Goal: Information Seeking & Learning: Learn about a topic

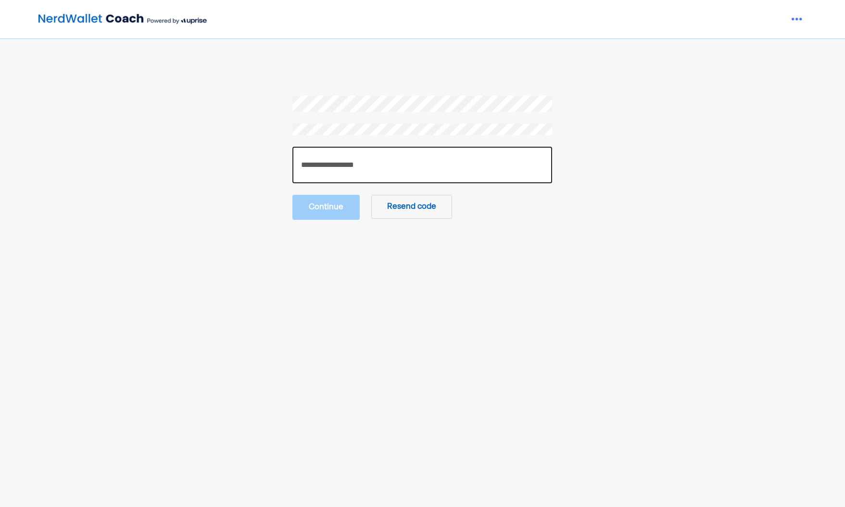
click at [368, 158] on input "number" at bounding box center [423, 165] width 260 height 37
paste input "******"
type input "******"
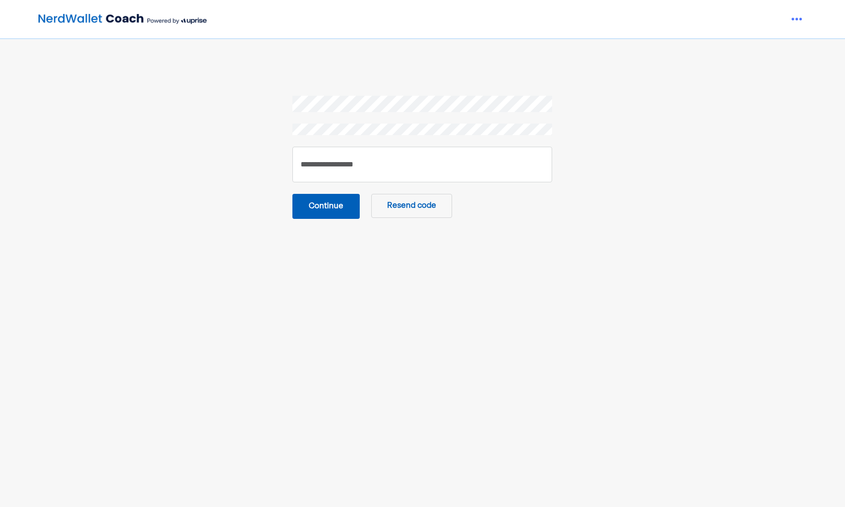
click at [347, 204] on button "Continue" at bounding box center [326, 206] width 67 height 25
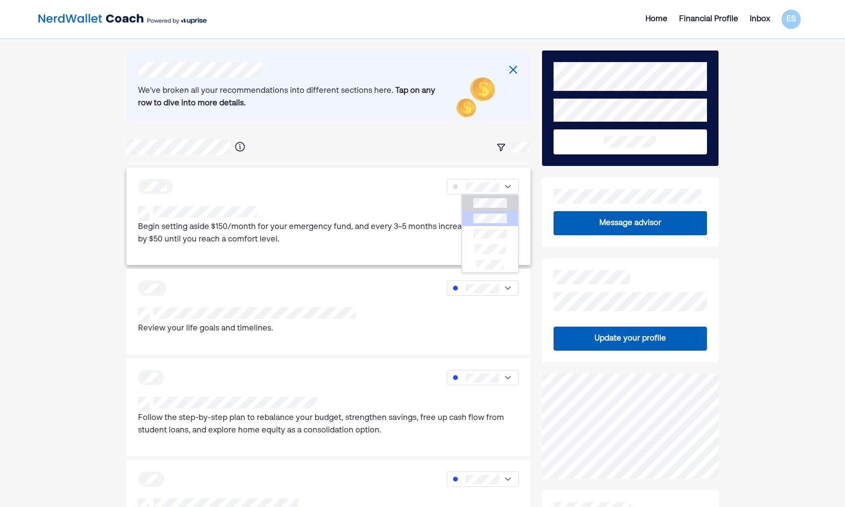
click at [493, 224] on div at bounding box center [490, 218] width 56 height 15
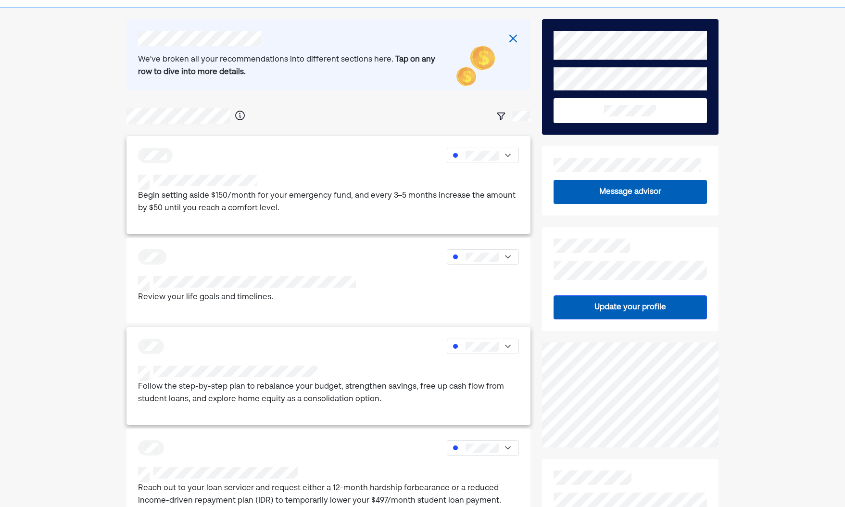
scroll to position [87, 0]
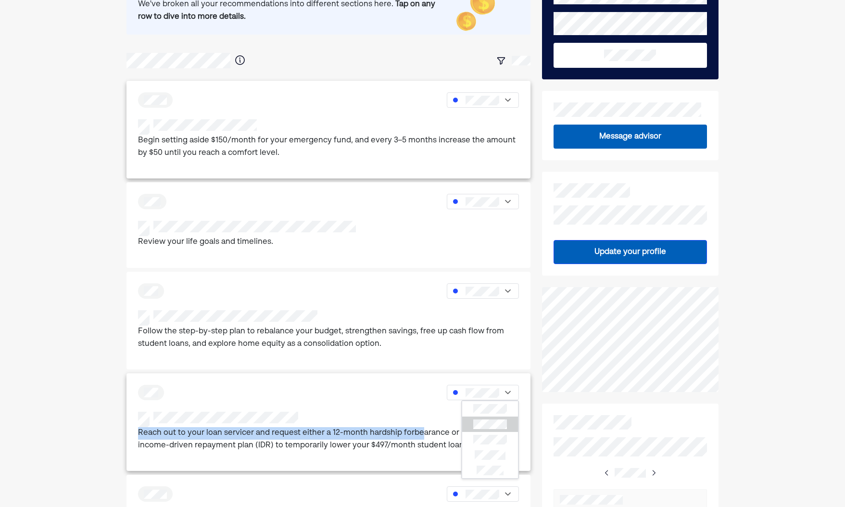
click at [417, 433] on div "Reach out to your loan servicer and request either a 12-month hardship forbeara…" at bounding box center [329, 422] width 404 height 98
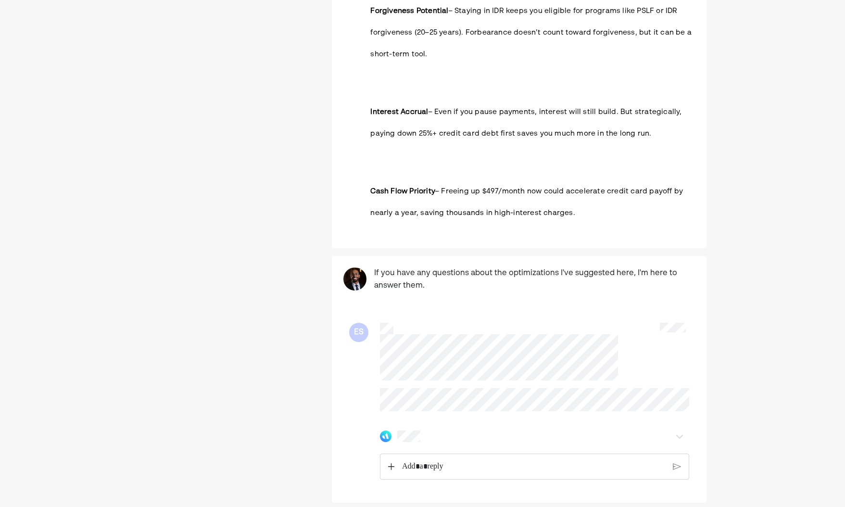
scroll to position [1251, 0]
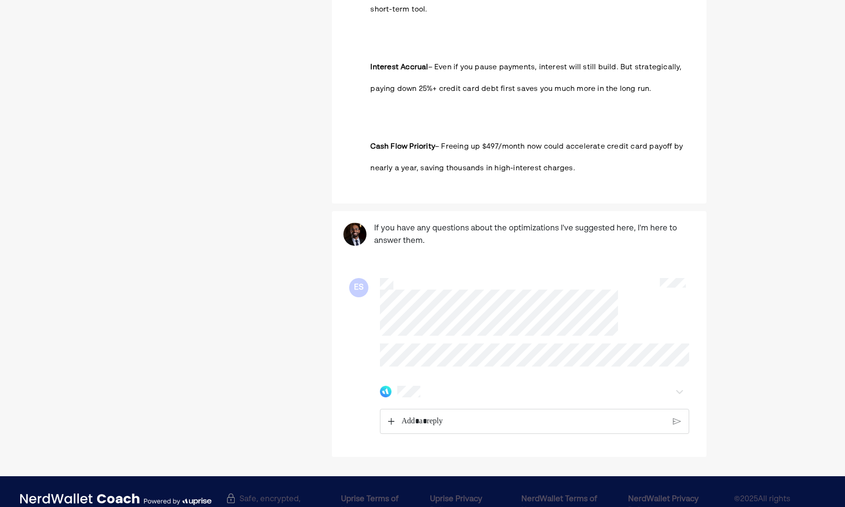
click at [463, 417] on div "Rich Text Editor. Editing area: main" at bounding box center [534, 421] width 274 height 24
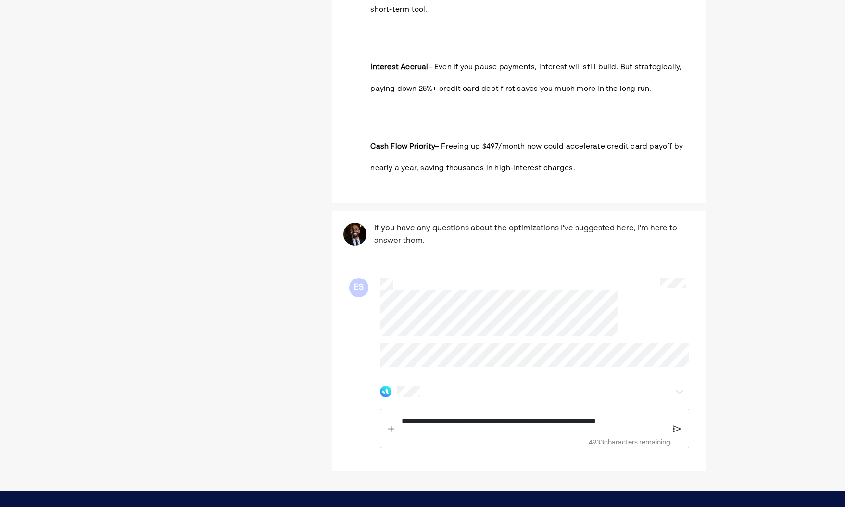
click at [584, 415] on p "**********" at bounding box center [534, 421] width 265 height 13
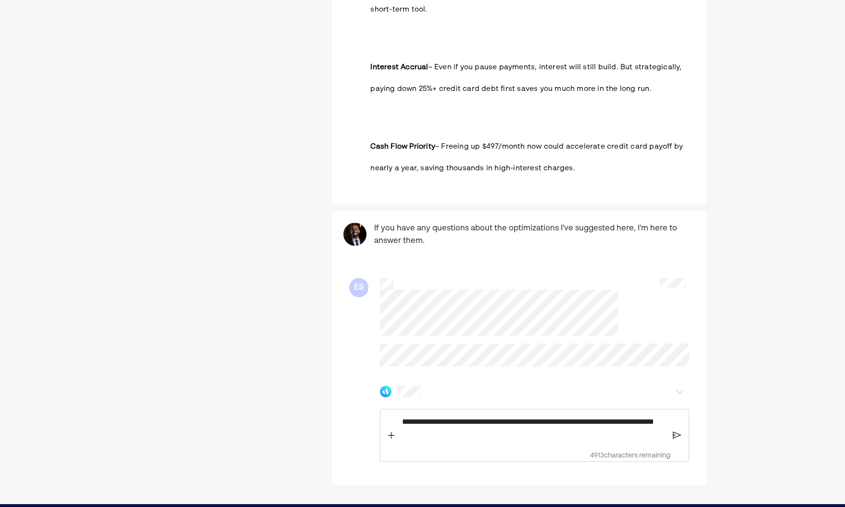
click at [677, 431] on img at bounding box center [677, 435] width 8 height 9
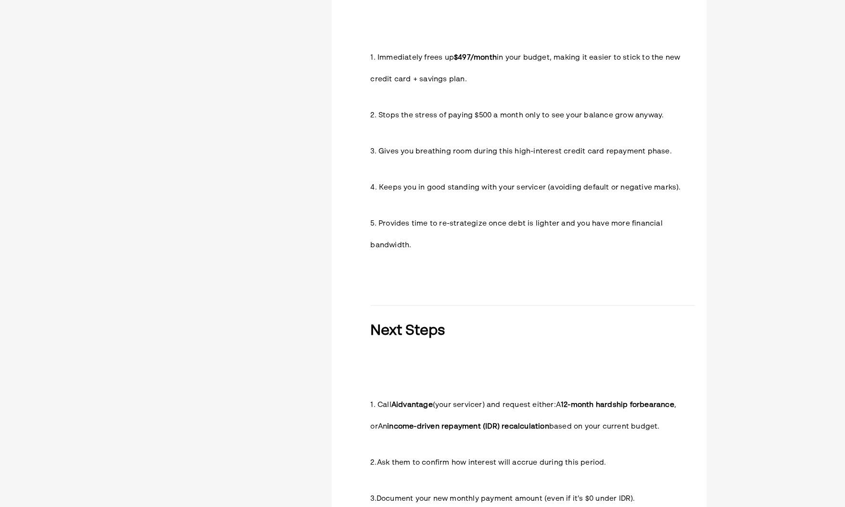
scroll to position [0, 0]
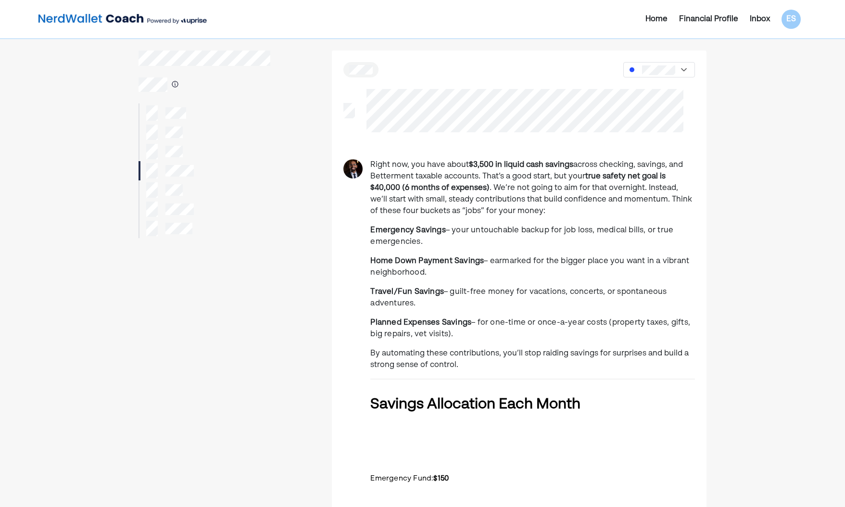
click at [163, 137] on div at bounding box center [164, 132] width 37 height 15
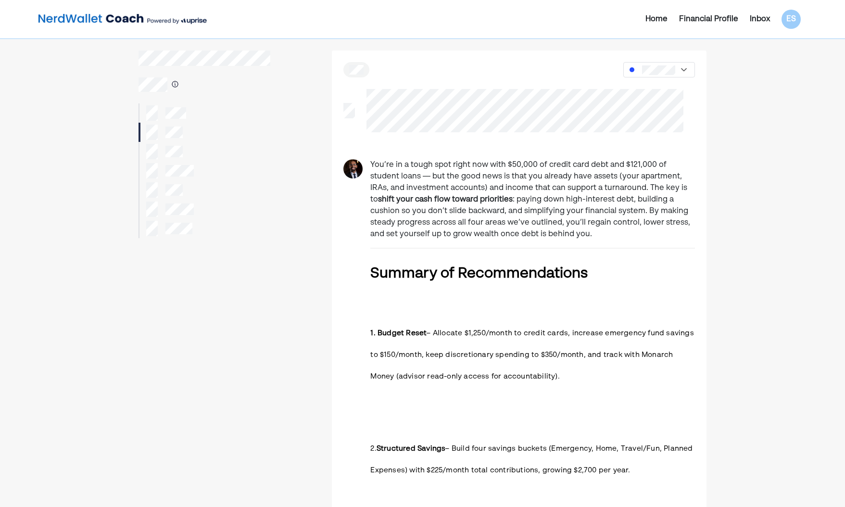
drag, startPoint x: 513, startPoint y: 335, endPoint x: 570, endPoint y: 385, distance: 75.7
click at [570, 385] on h3 "1. Budget Reset – Allocate $1,250/month to credit cards, increase emergency fun…" at bounding box center [532, 342] width 325 height 87
drag, startPoint x: 570, startPoint y: 385, endPoint x: 402, endPoint y: 380, distance: 168.0
click at [402, 380] on h3 "1. Budget Reset – Allocate $1,250/month to credit cards, increase emergency fun…" at bounding box center [532, 342] width 325 height 87
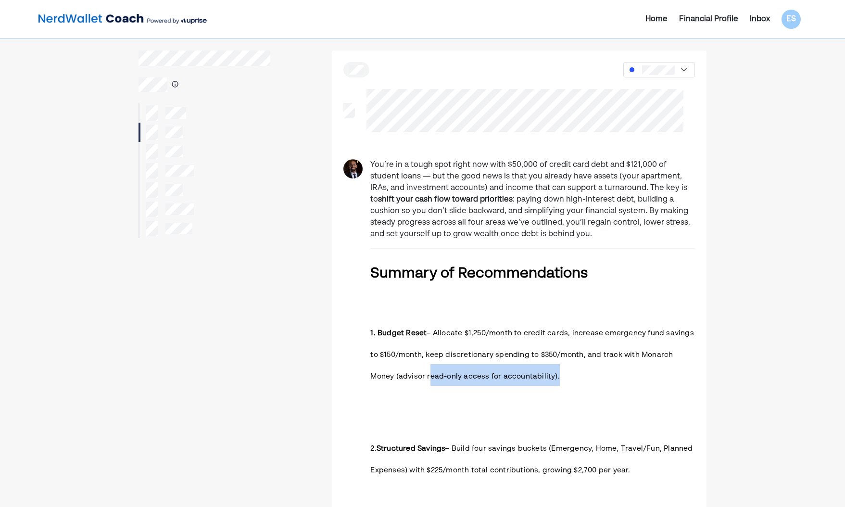
click at [402, 380] on span "– Allocate $1,250/month to credit cards, increase emergency fund savings to $15…" at bounding box center [531, 355] width 323 height 51
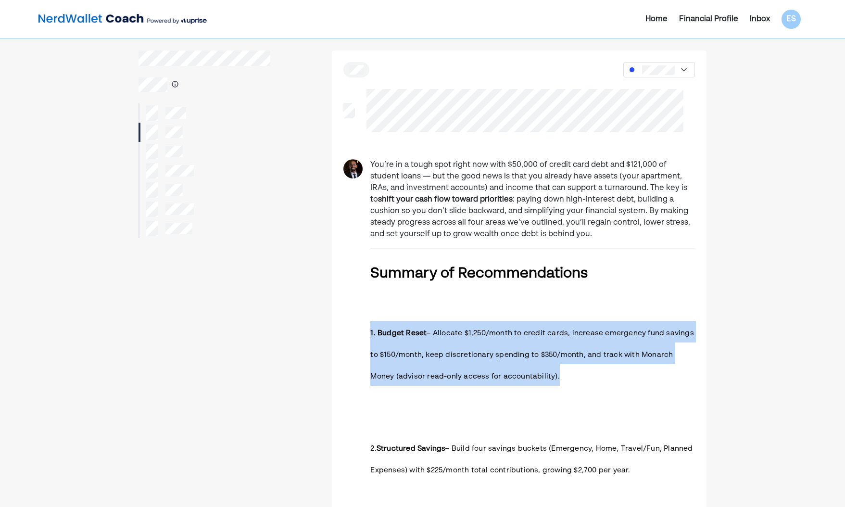
click at [402, 380] on span "– Allocate $1,250/month to credit cards, increase emergency fund savings to $15…" at bounding box center [531, 355] width 323 height 51
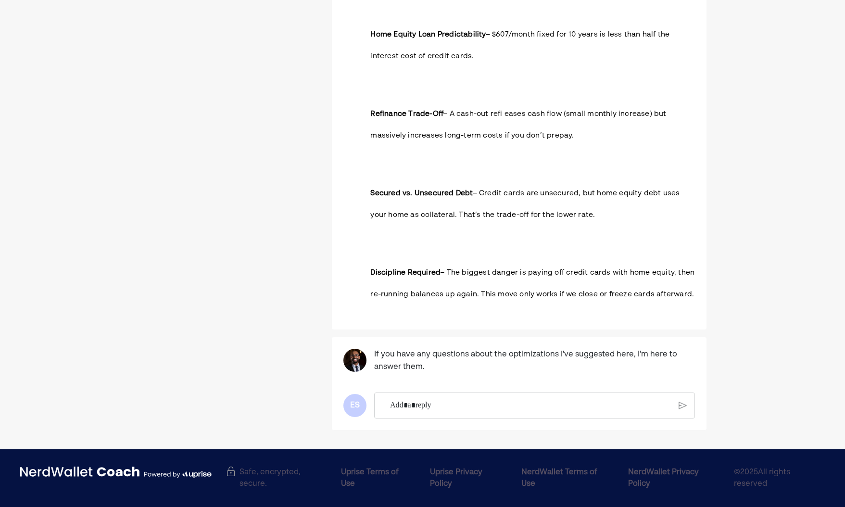
scroll to position [1779, 0]
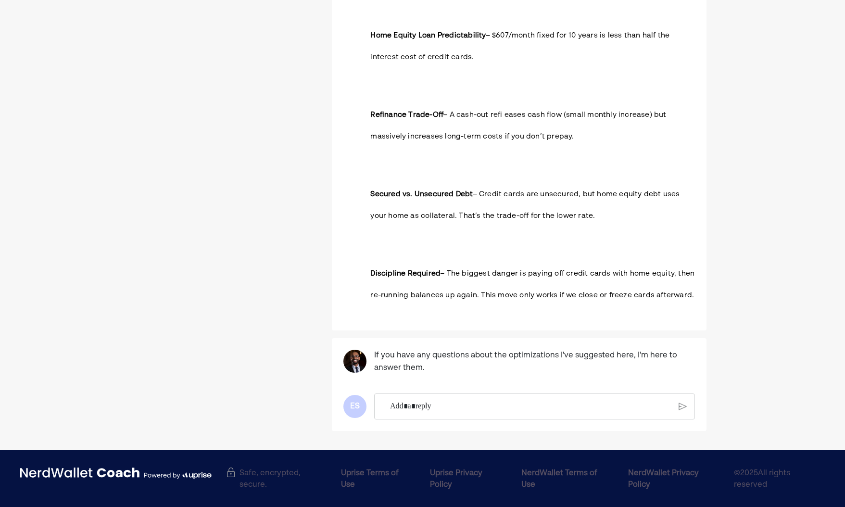
click at [487, 412] on div "Rich Text Editor. Editing area: main" at bounding box center [531, 406] width 292 height 25
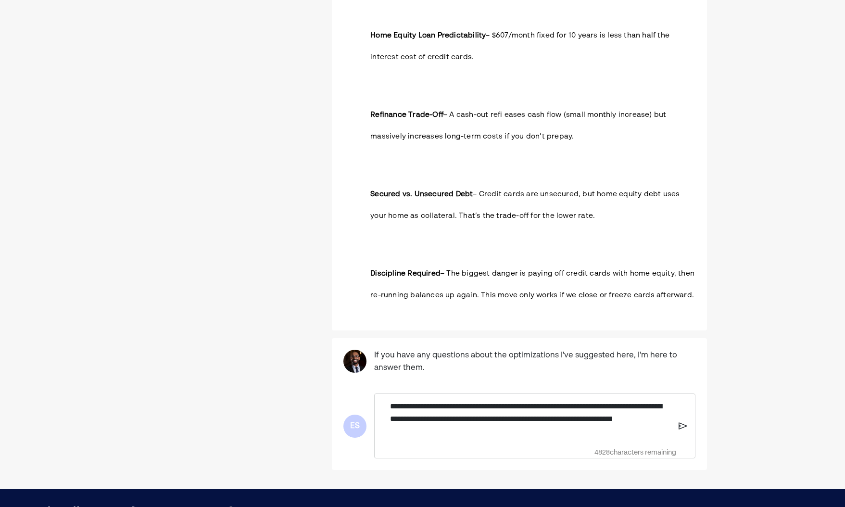
click at [680, 427] on img at bounding box center [683, 426] width 9 height 9
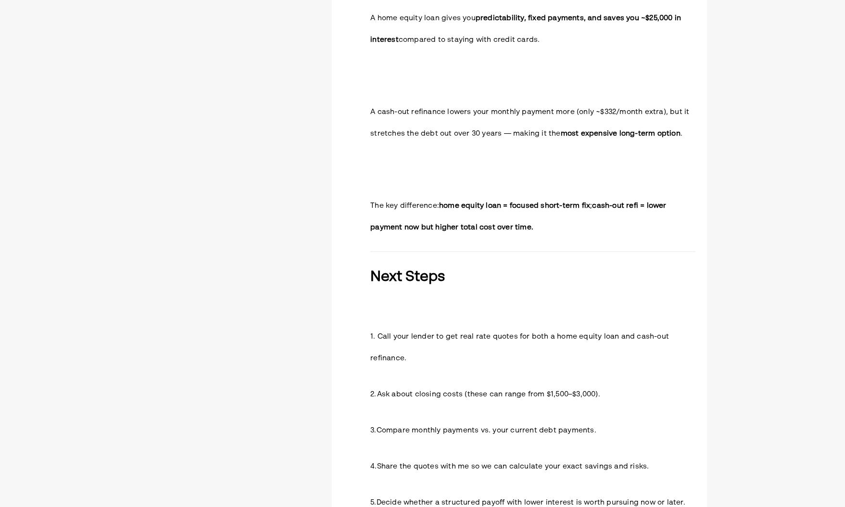
scroll to position [0, 0]
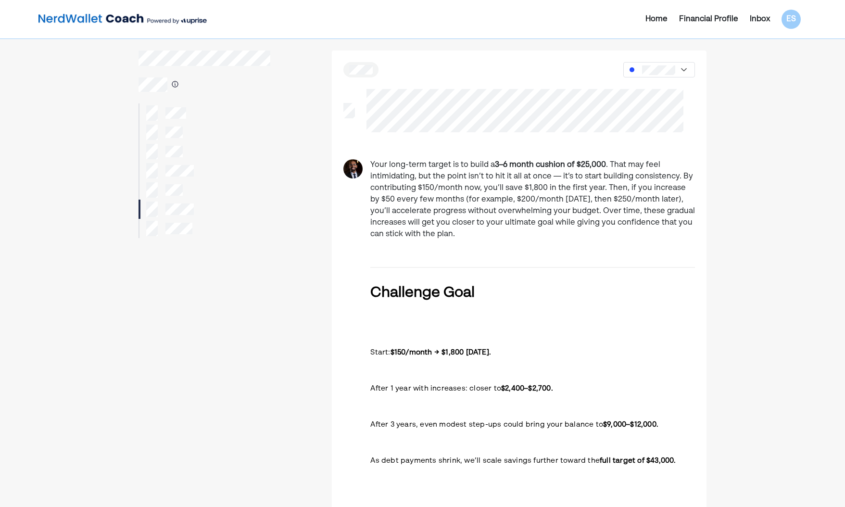
click at [174, 234] on div at bounding box center [169, 228] width 46 height 15
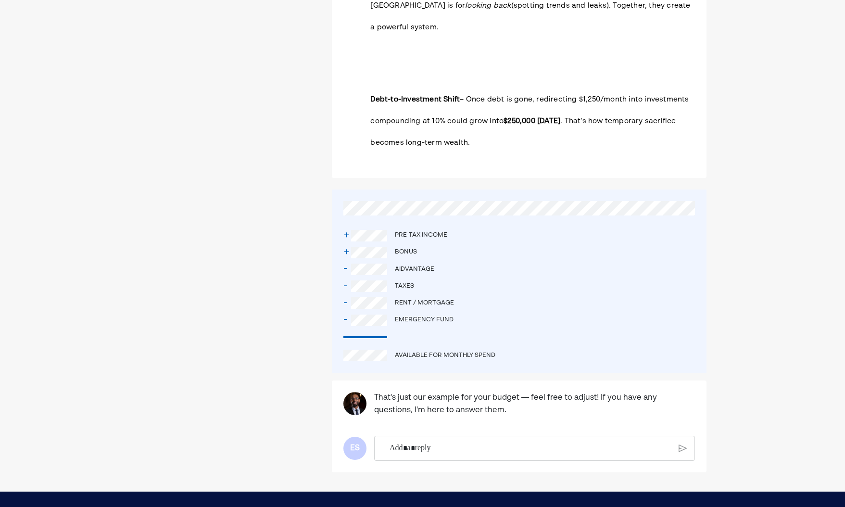
scroll to position [1965, 0]
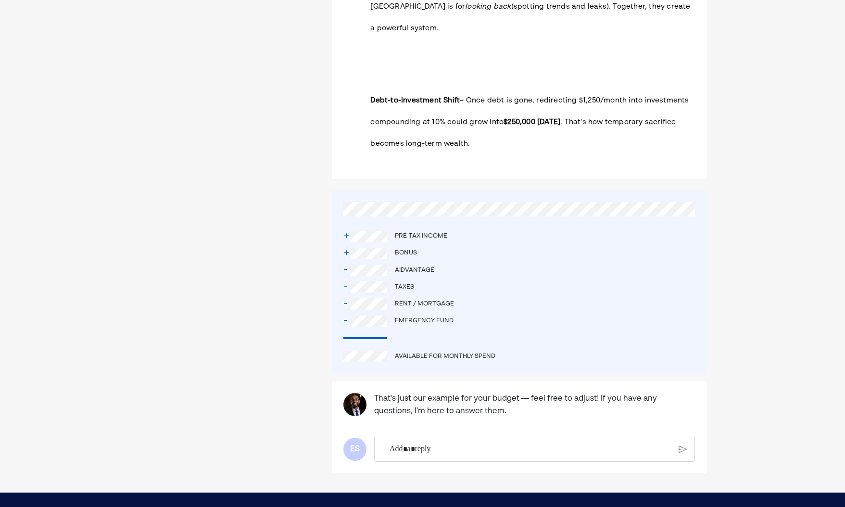
click at [496, 437] on div at bounding box center [534, 449] width 321 height 25
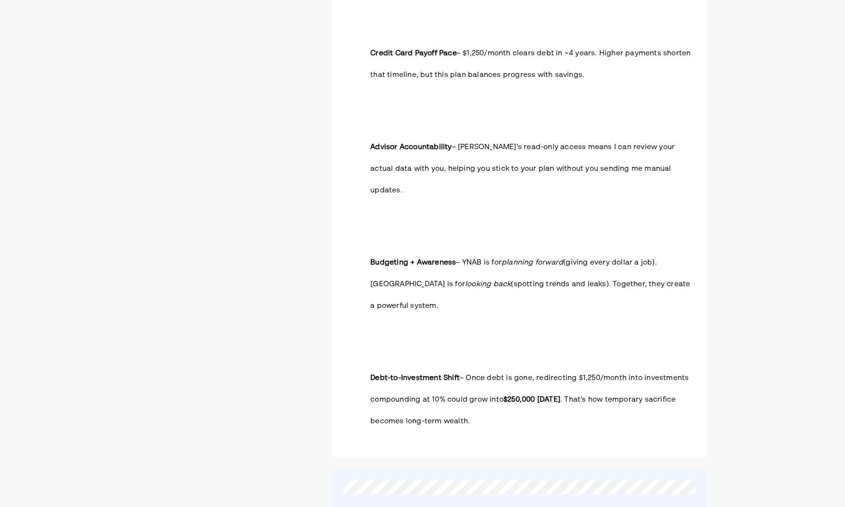
scroll to position [1980, 0]
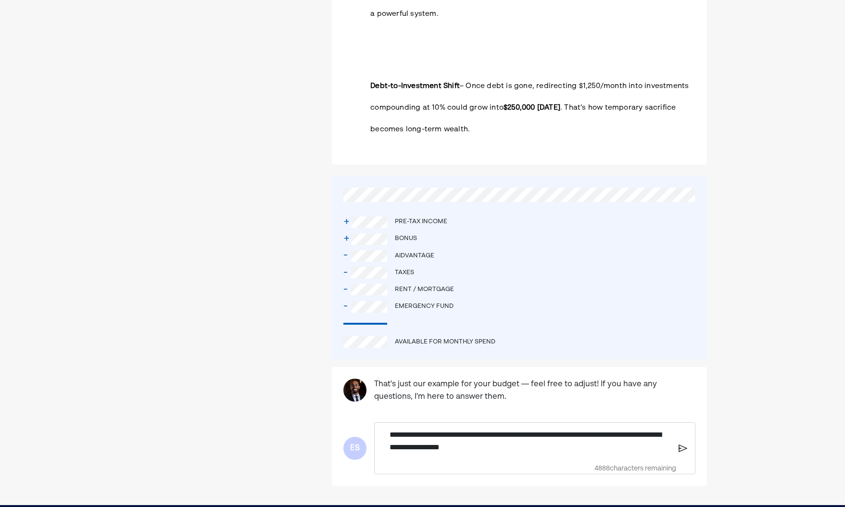
click at [673, 423] on div "**********" at bounding box center [531, 441] width 292 height 36
click at [685, 444] on img at bounding box center [683, 448] width 9 height 9
